Goal: Check status: Check status

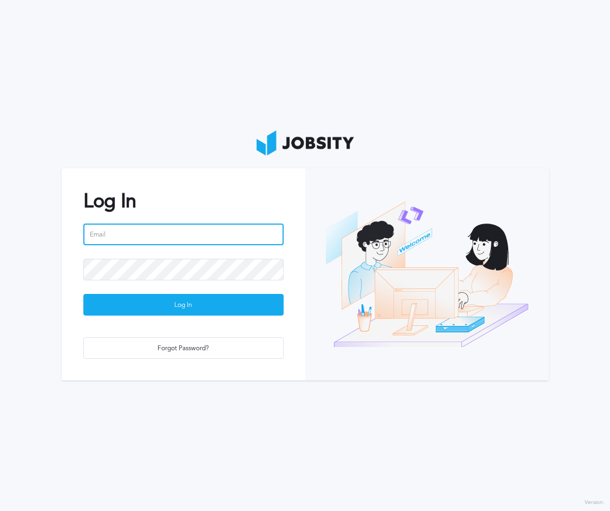
click at [137, 227] on input "email" at bounding box center [183, 234] width 200 height 22
type input "[PERSON_NAME][EMAIL_ADDRESS][PERSON_NAME][DOMAIN_NAME]"
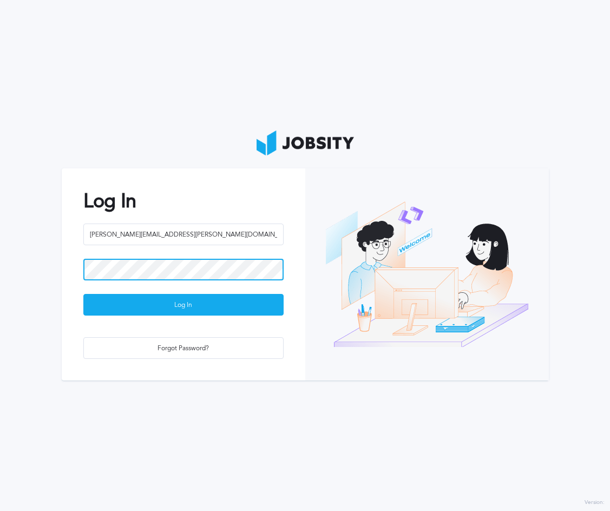
click at [83, 294] on button "Log In" at bounding box center [183, 305] width 200 height 22
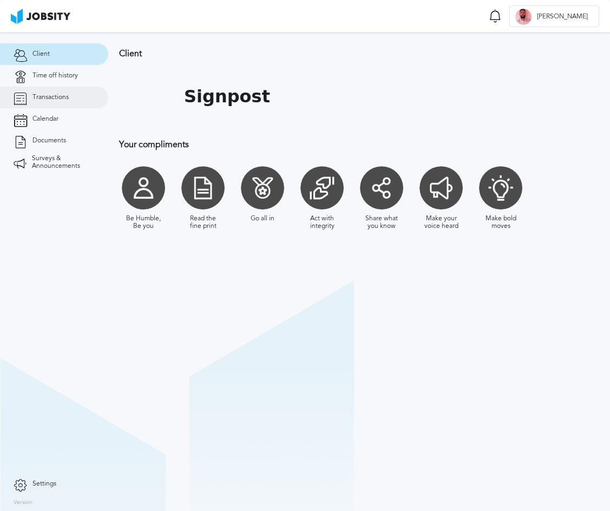
click at [72, 101] on link "Transactions" at bounding box center [54, 98] width 108 height 22
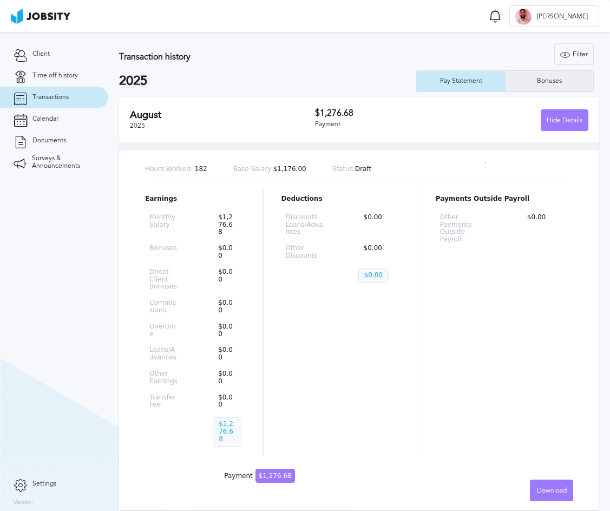
click at [550, 78] on div "Bonuses" at bounding box center [549, 81] width 36 height 8
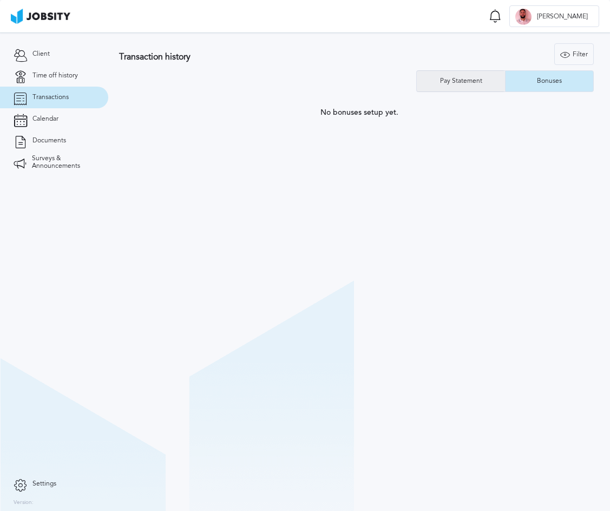
click at [469, 82] on div "Pay Statement" at bounding box center [460, 81] width 53 height 8
